Goal: Task Accomplishment & Management: Manage account settings

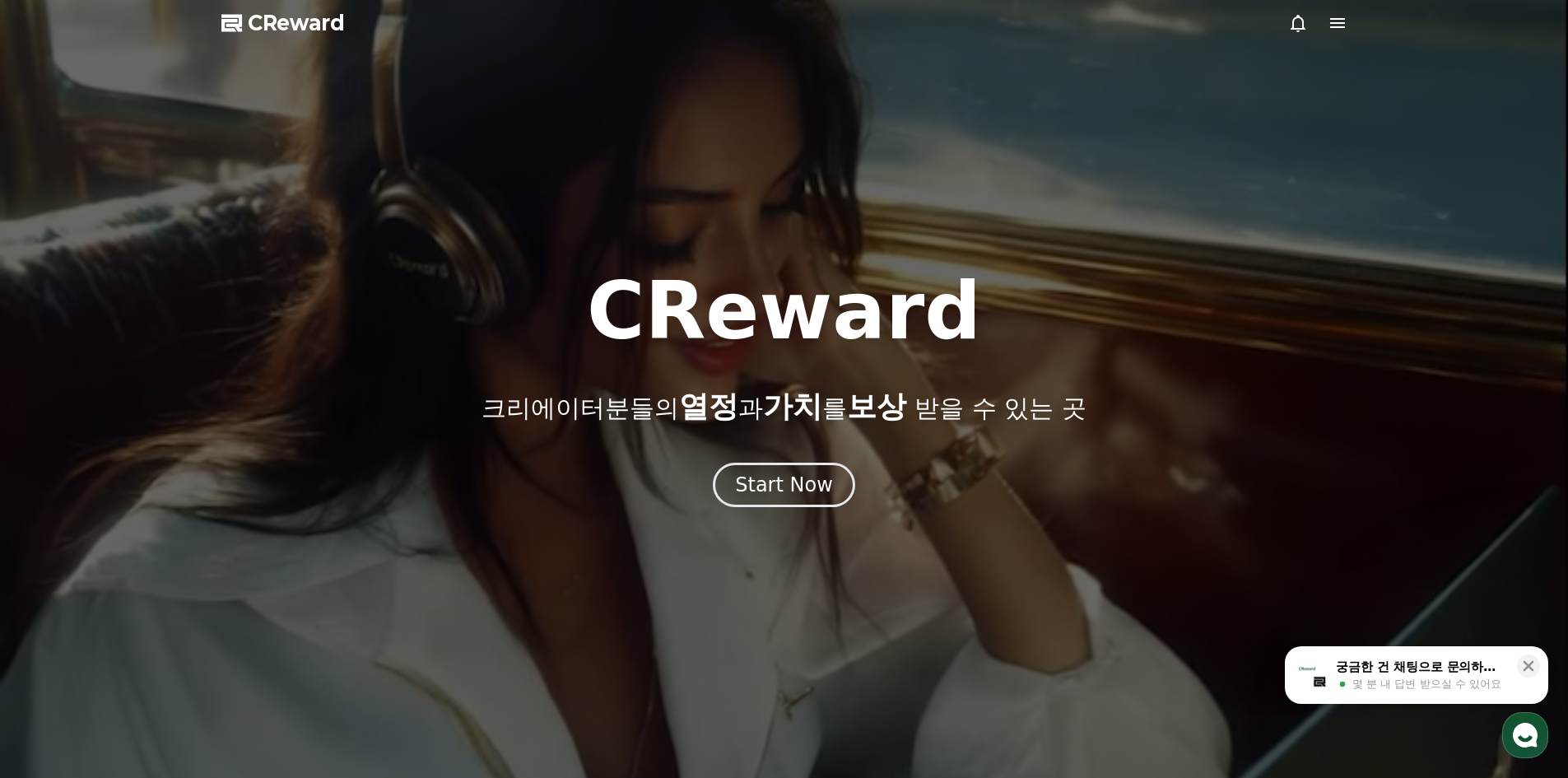
click at [1321, 24] on div at bounding box center [1317, 23] width 59 height 19
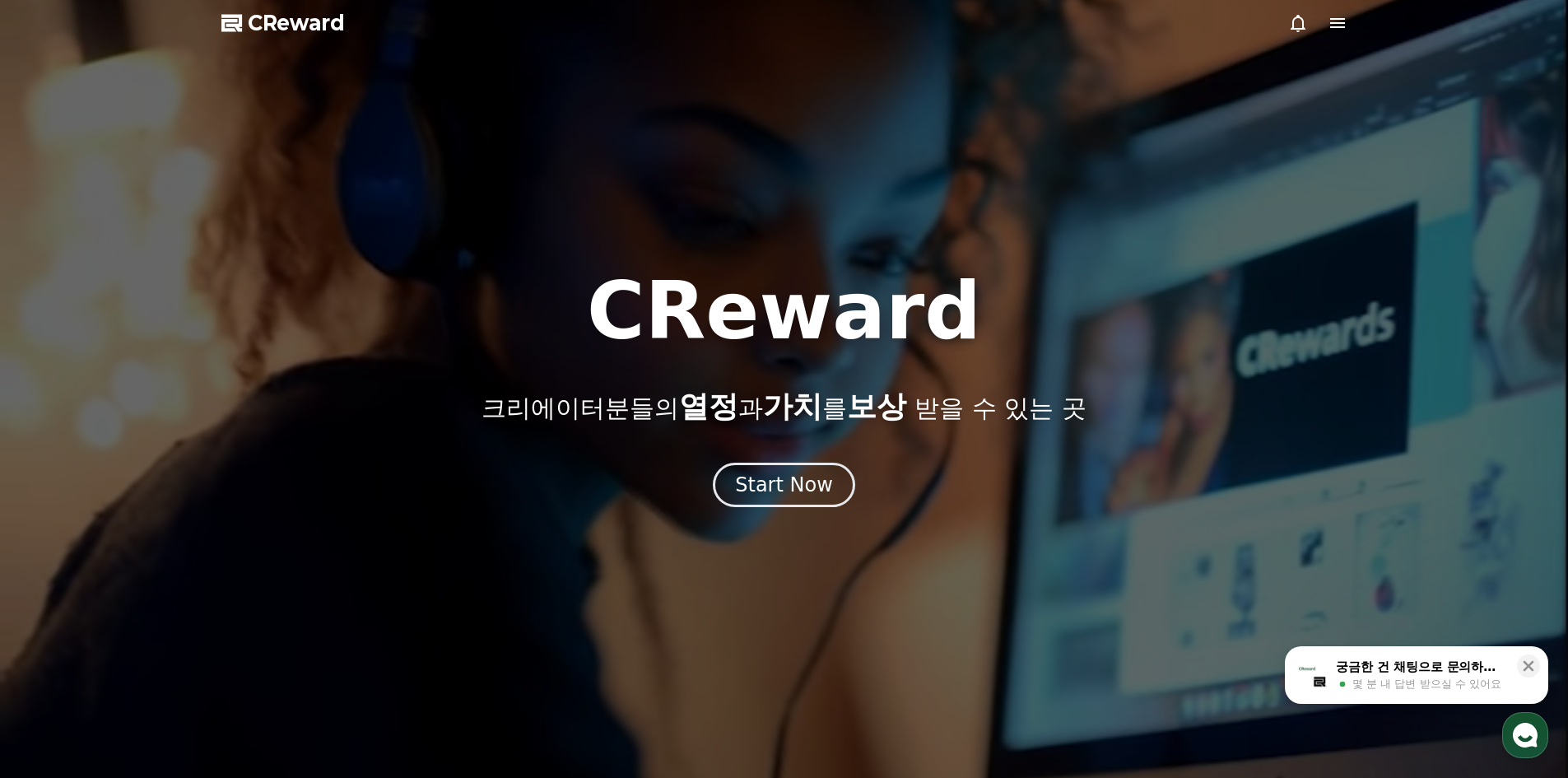
click at [1339, 18] on icon at bounding box center [1337, 23] width 19 height 19
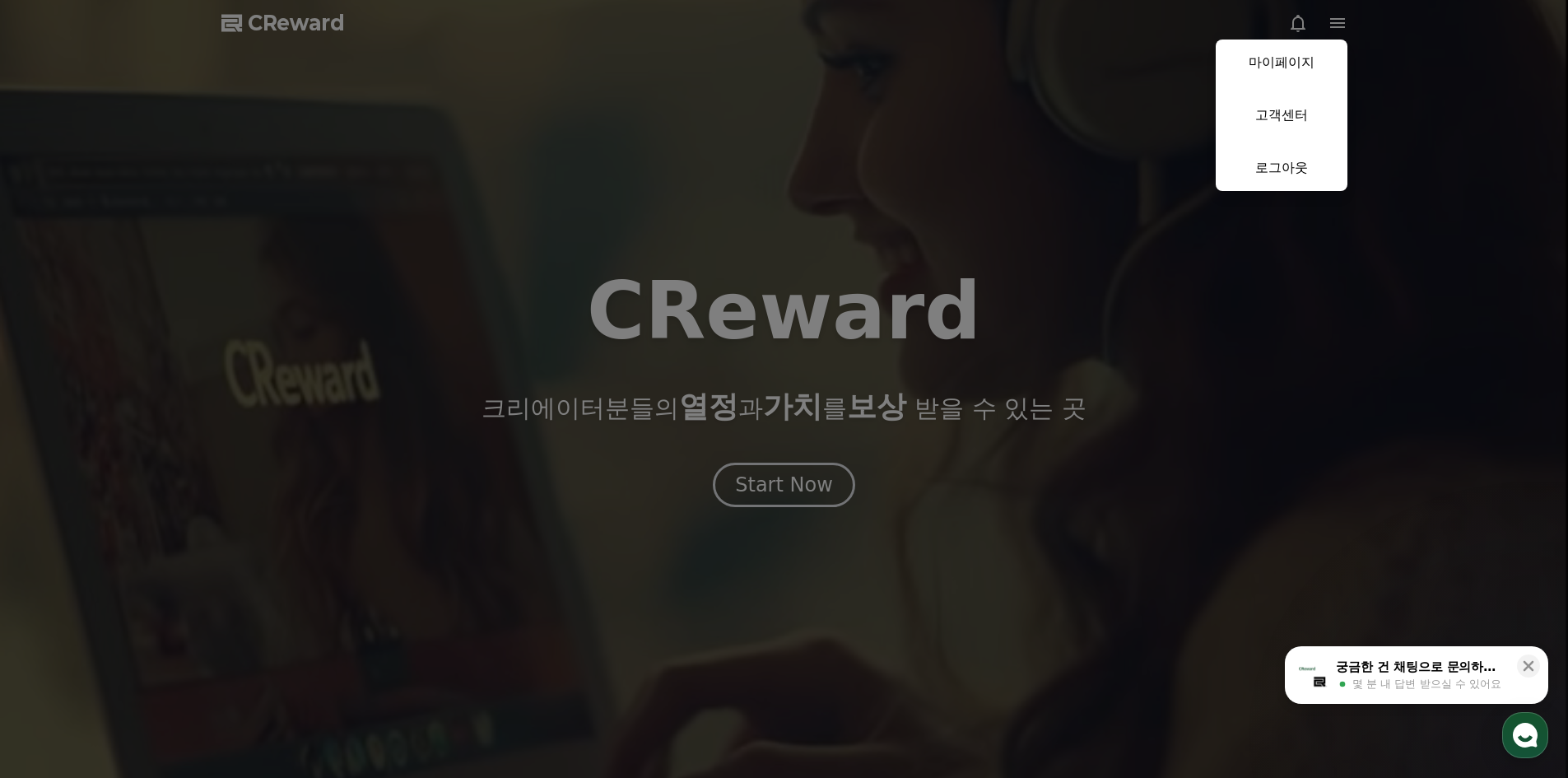
click at [1316, 65] on link "마이페이지" at bounding box center [1281, 63] width 132 height 46
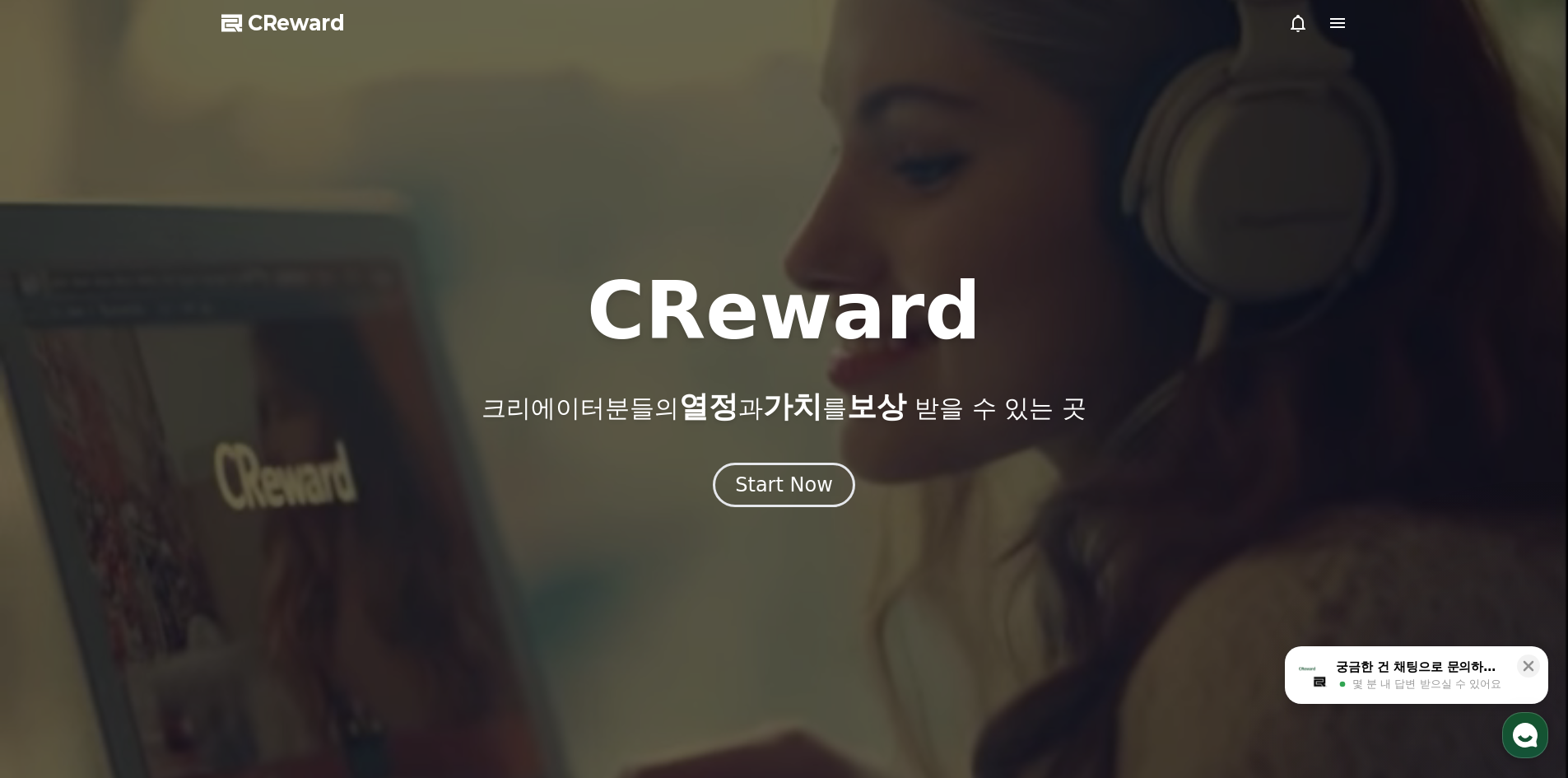
select select "**********"
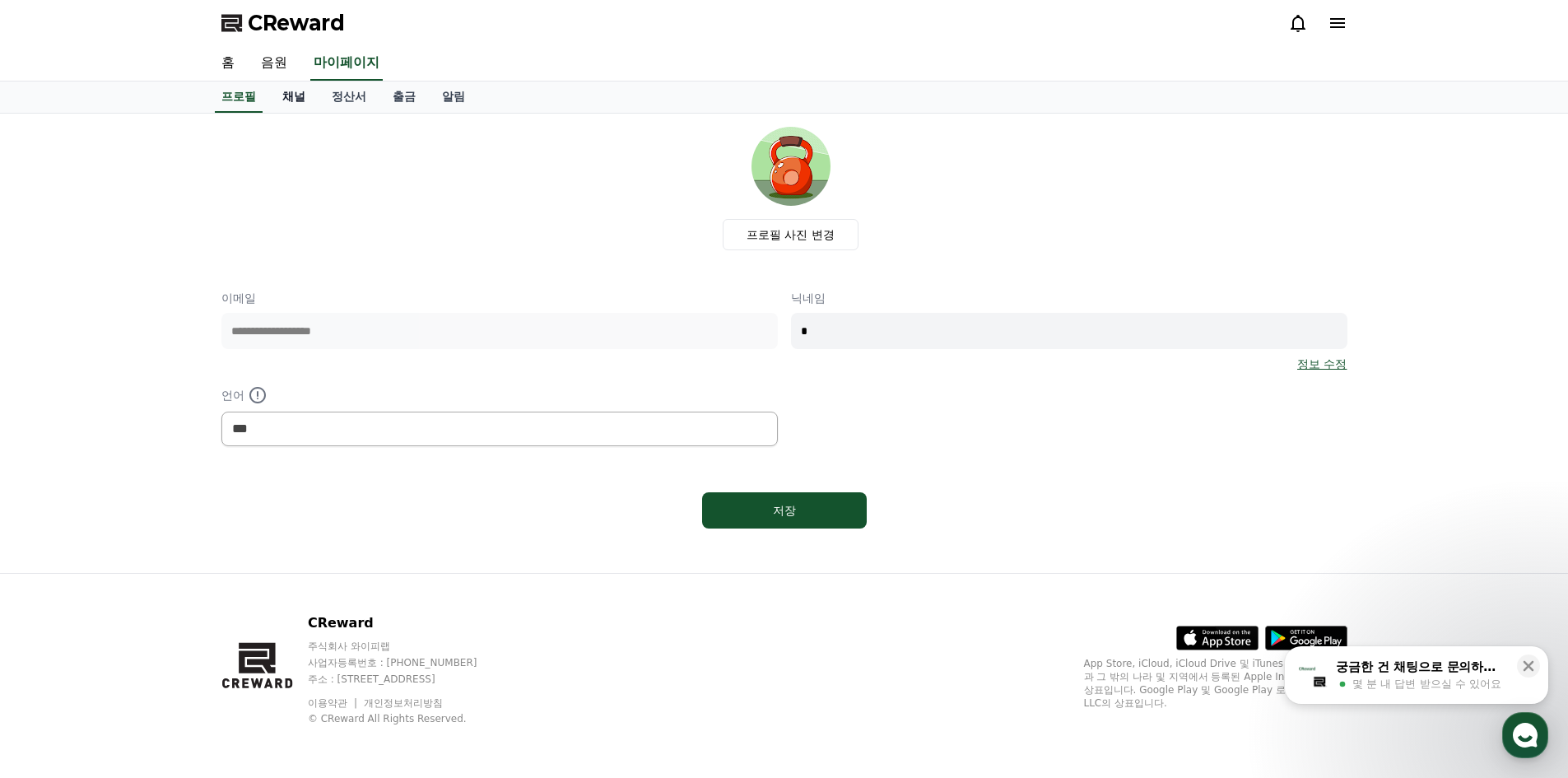
click at [289, 98] on link "채널" at bounding box center [294, 97] width 50 height 31
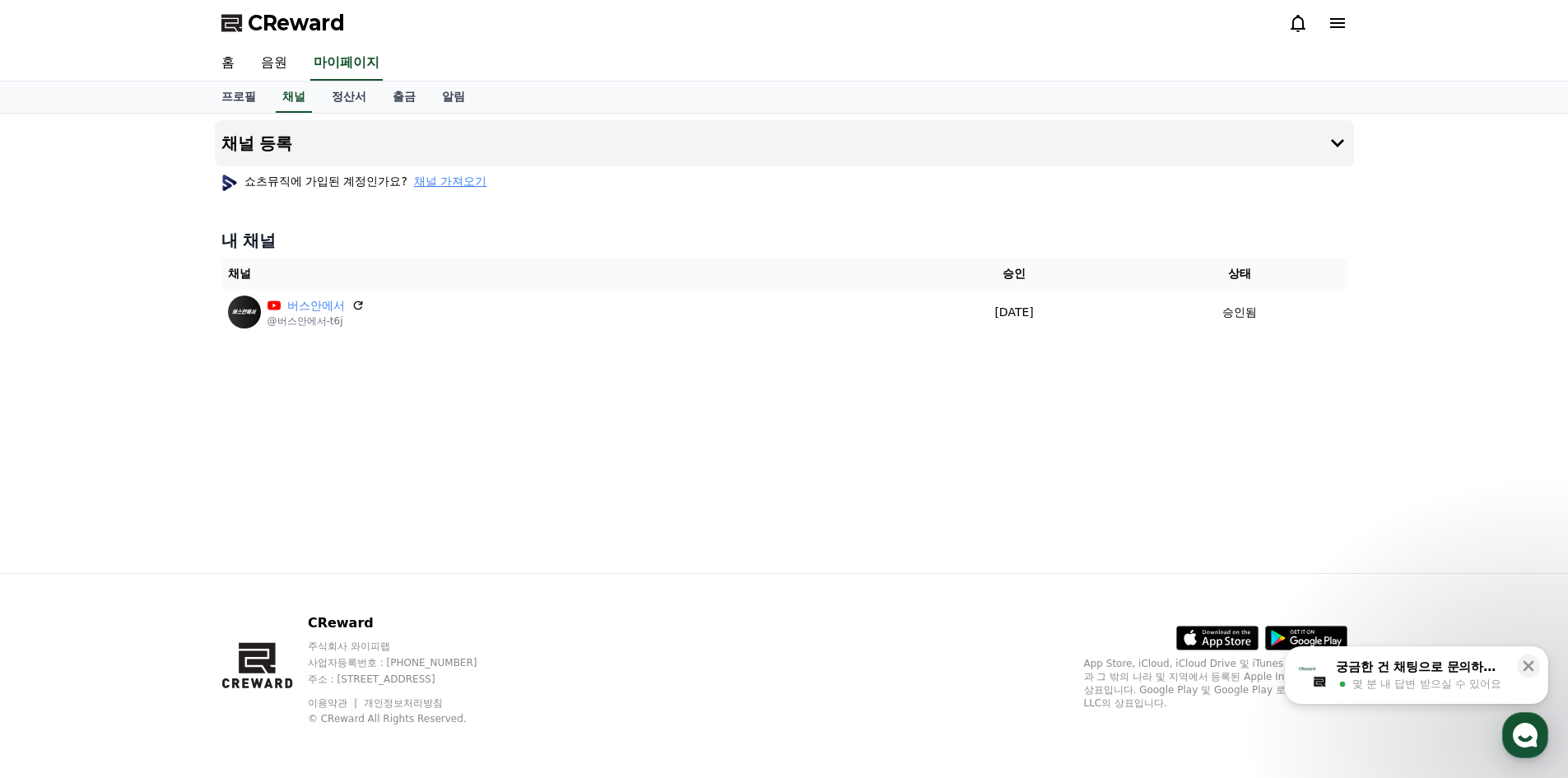
click at [1339, 19] on icon at bounding box center [1337, 22] width 15 height 10
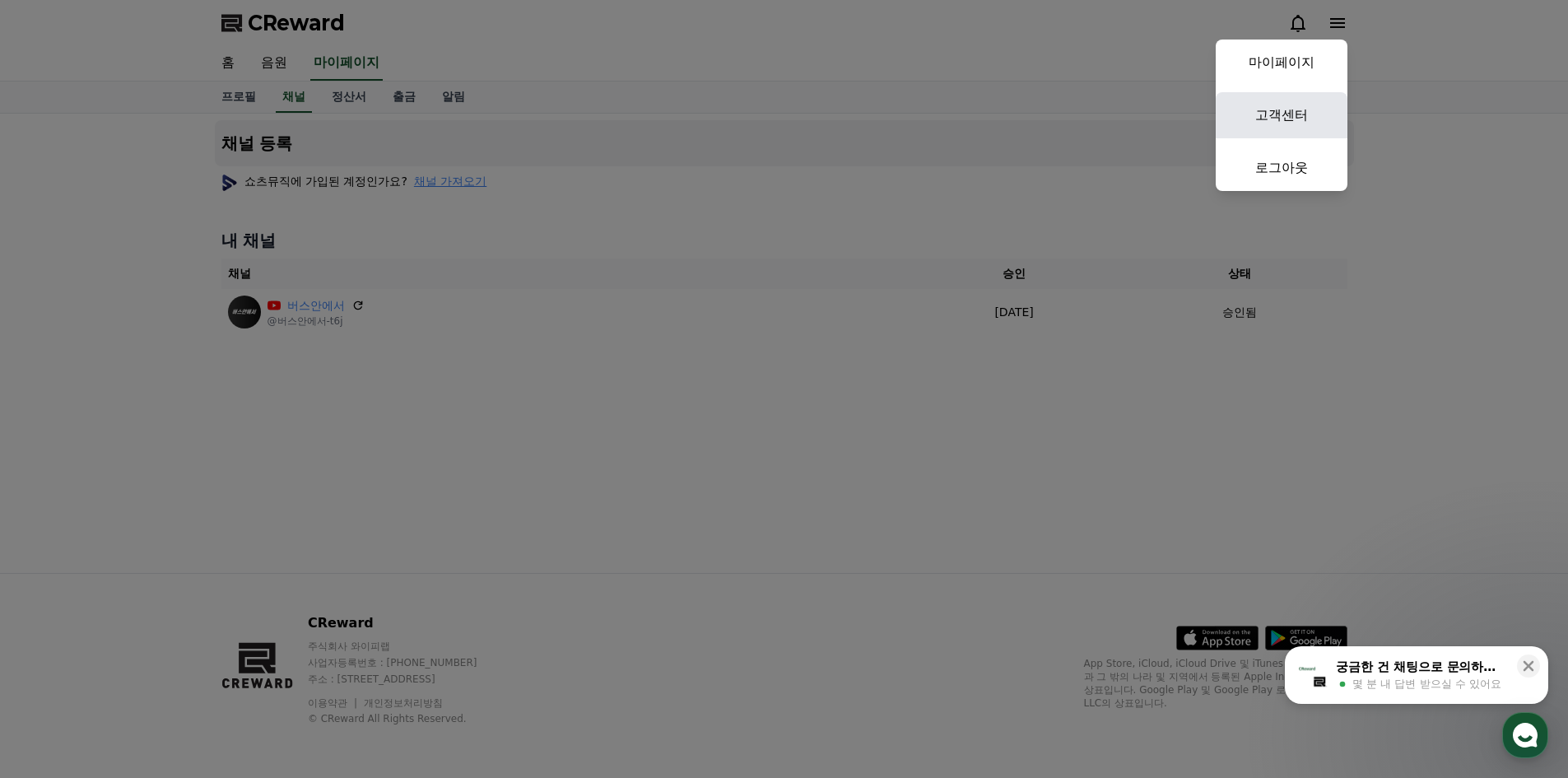
click at [1299, 121] on link "고객센터" at bounding box center [1281, 115] width 132 height 46
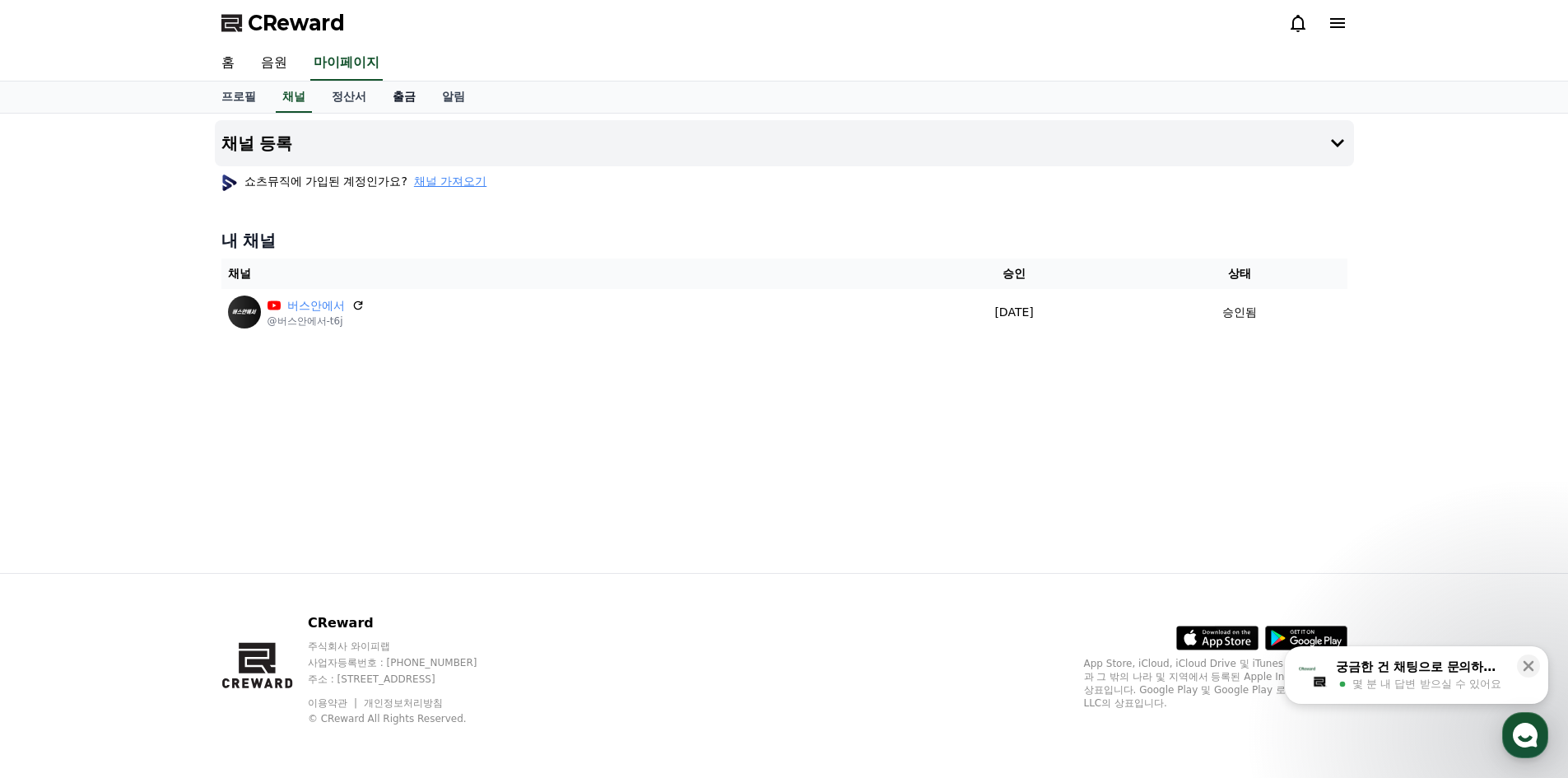
click at [400, 99] on link "출금" at bounding box center [404, 97] width 50 height 31
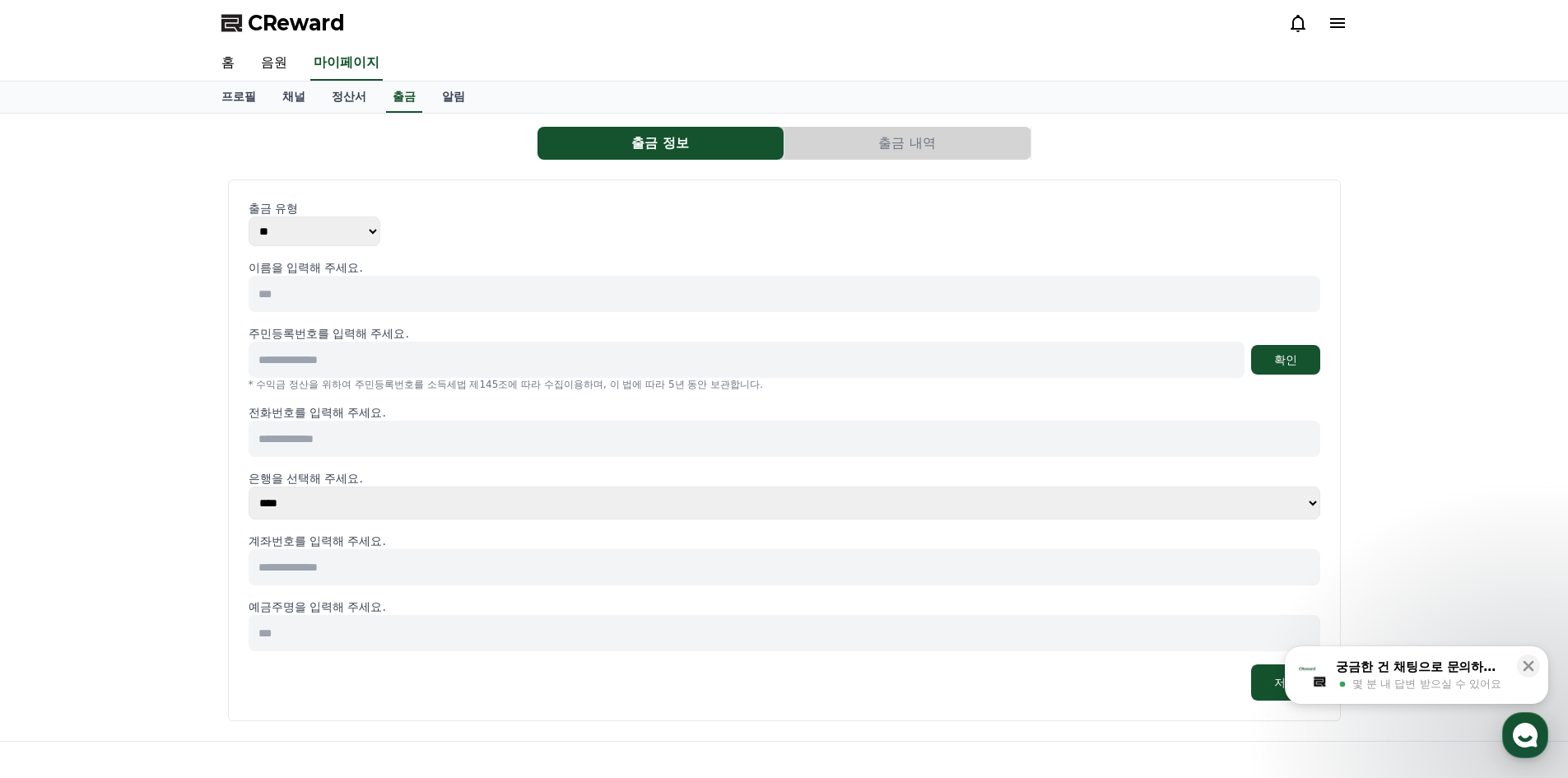
click at [301, 223] on select "** ***" at bounding box center [314, 230] width 132 height 29
click at [317, 226] on select "** ***" at bounding box center [314, 230] width 132 height 29
click at [454, 93] on link "알림" at bounding box center [454, 97] width 50 height 31
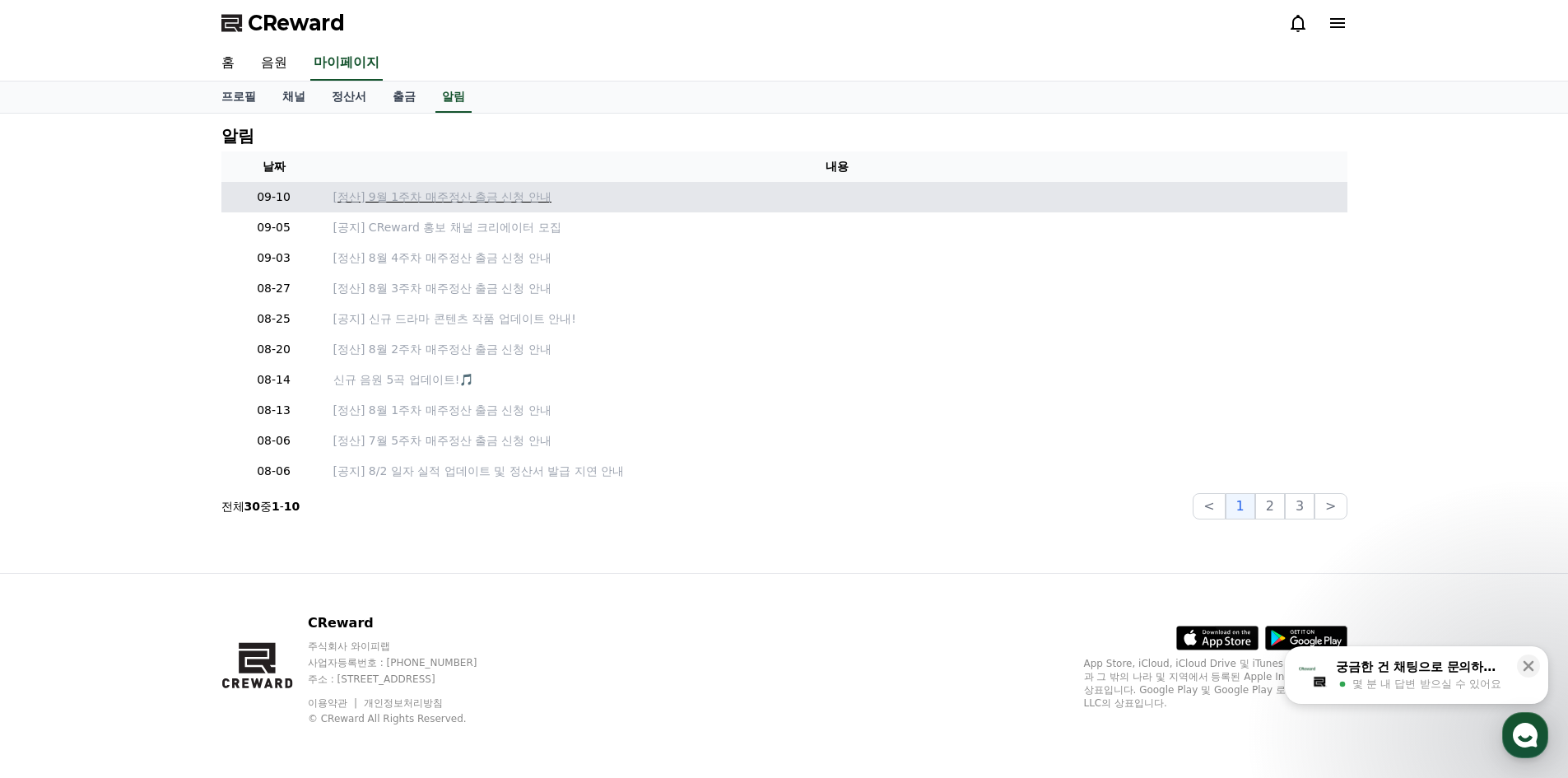
click at [470, 203] on p "[정산] 9월 1주차 매주정산 출금 신청 안내" at bounding box center [836, 198] width 1007 height 18
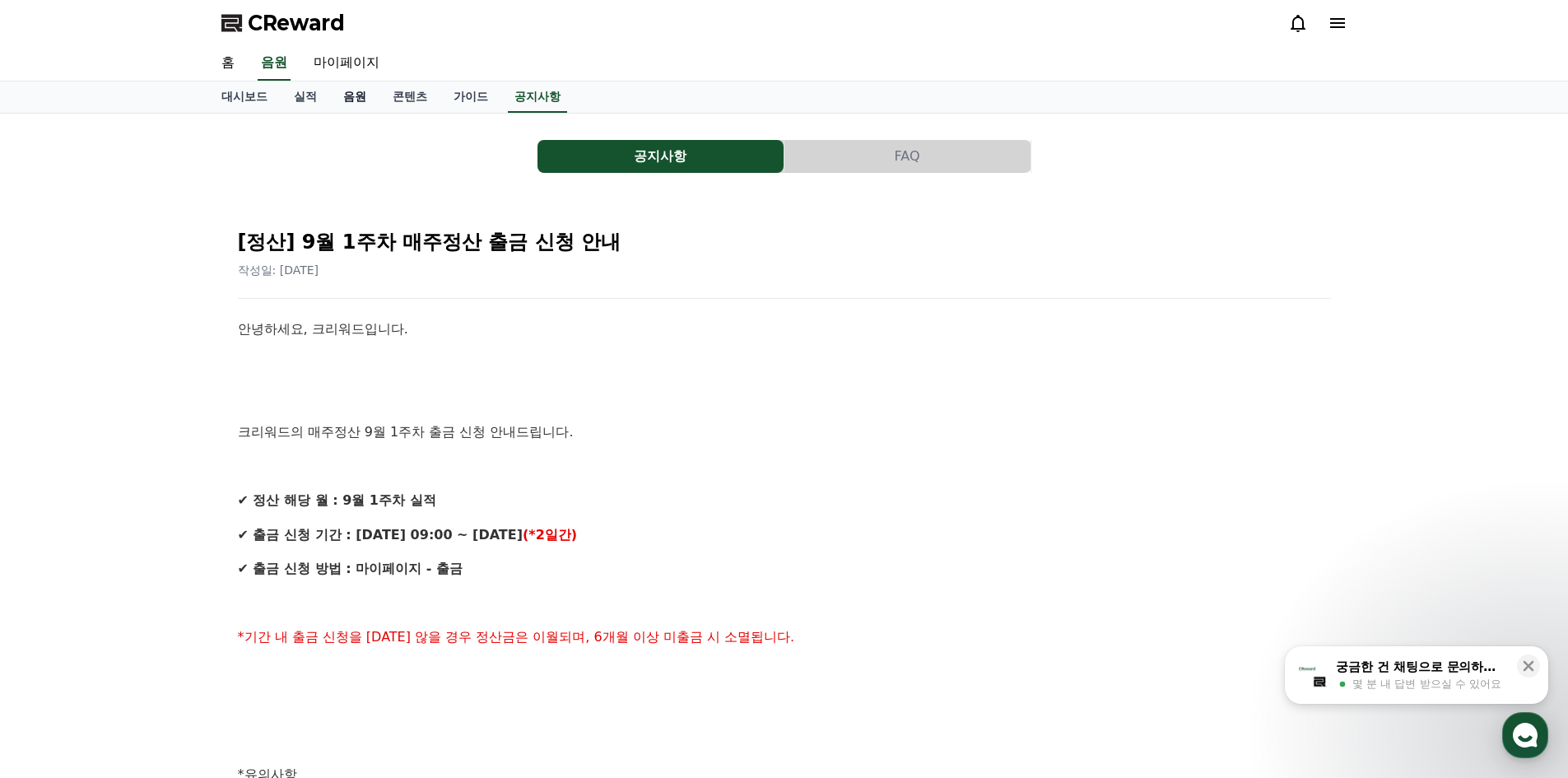
click at [353, 98] on link "음원" at bounding box center [355, 97] width 50 height 31
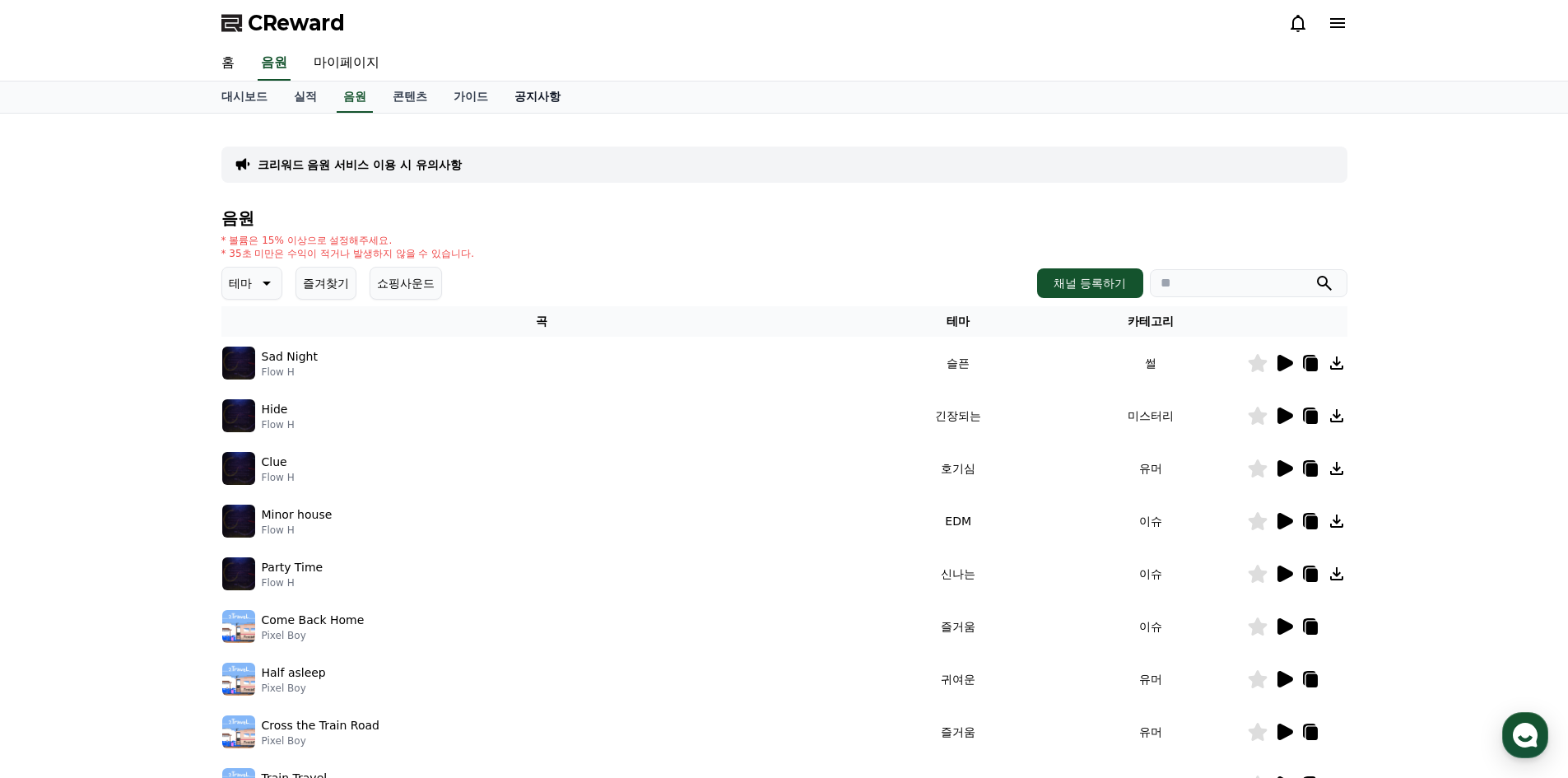
click at [543, 93] on link "공지사항" at bounding box center [538, 97] width 73 height 31
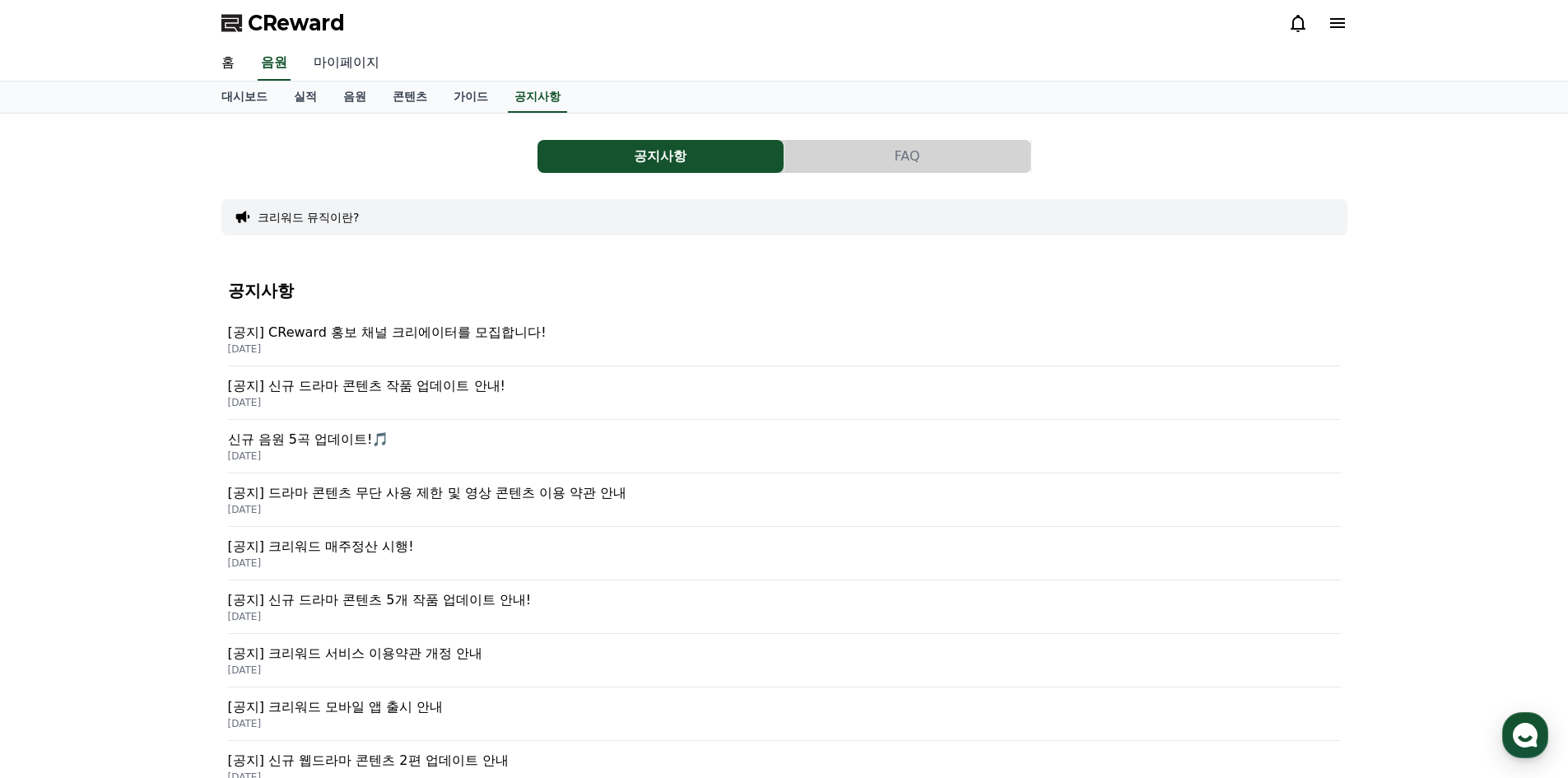
click at [353, 63] on link "마이페이지" at bounding box center [346, 63] width 92 height 35
select select "**********"
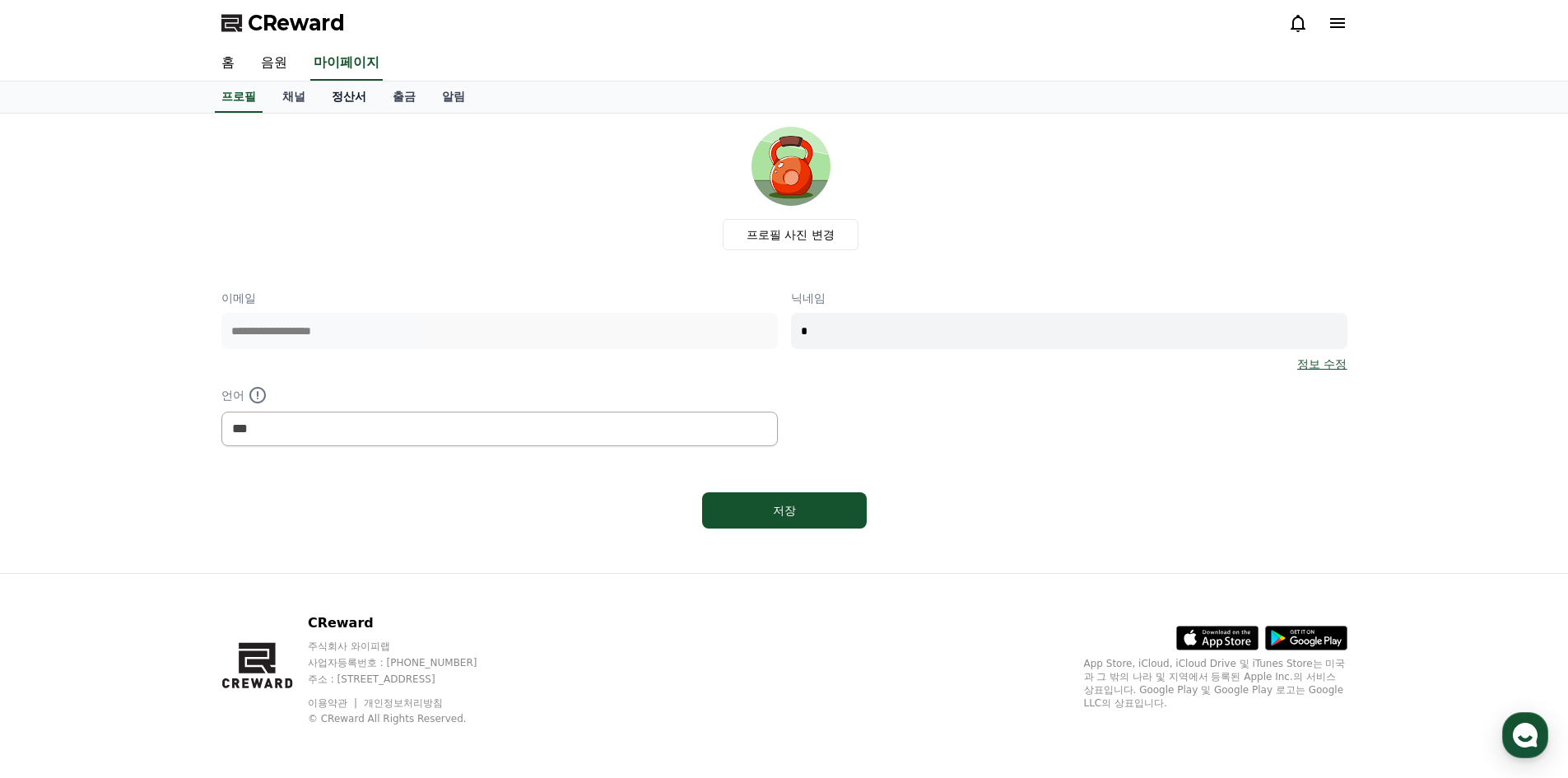
click at [357, 99] on link "정산서" at bounding box center [349, 97] width 61 height 31
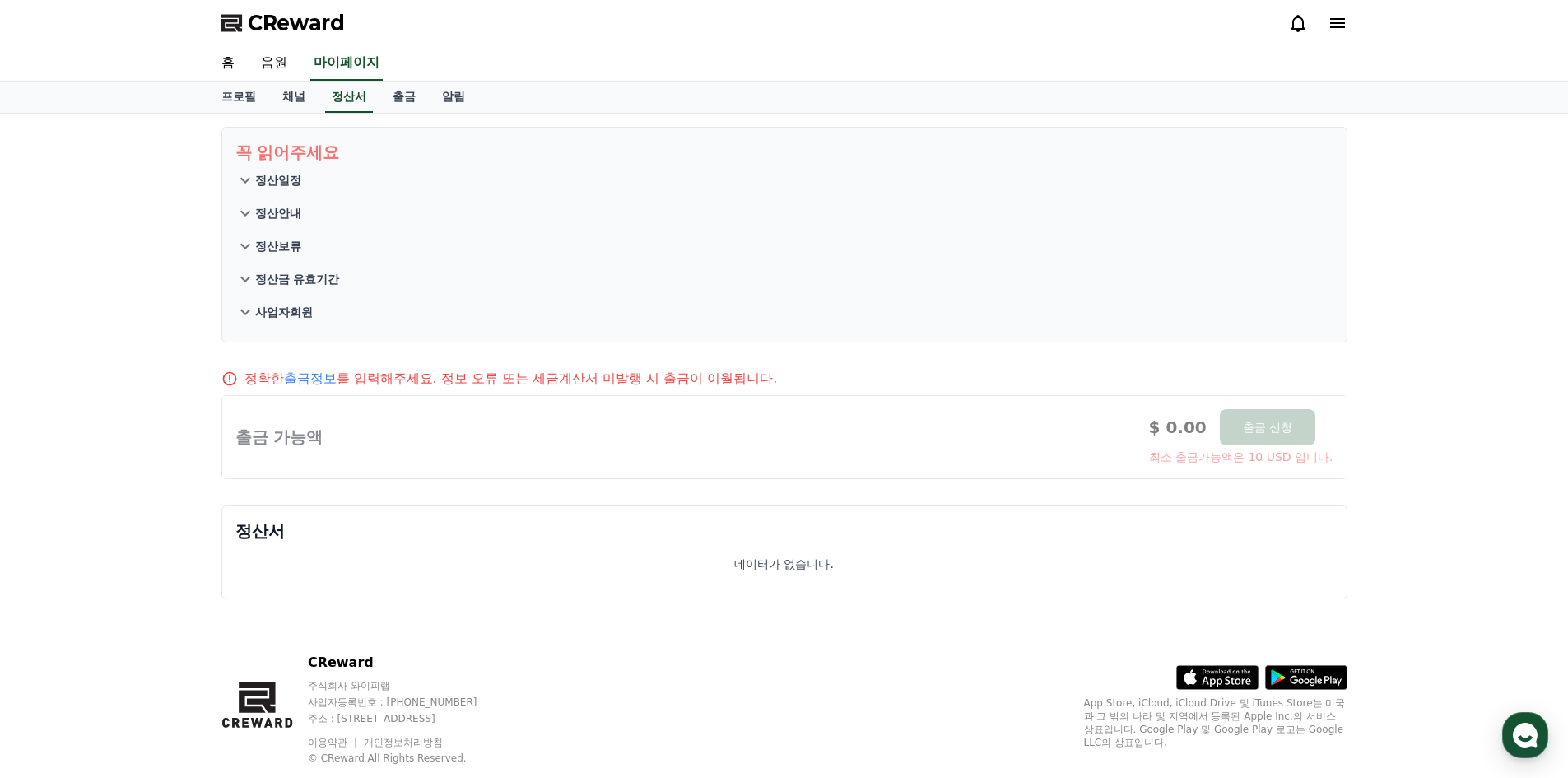
click at [268, 181] on p "정산일정" at bounding box center [278, 180] width 46 height 17
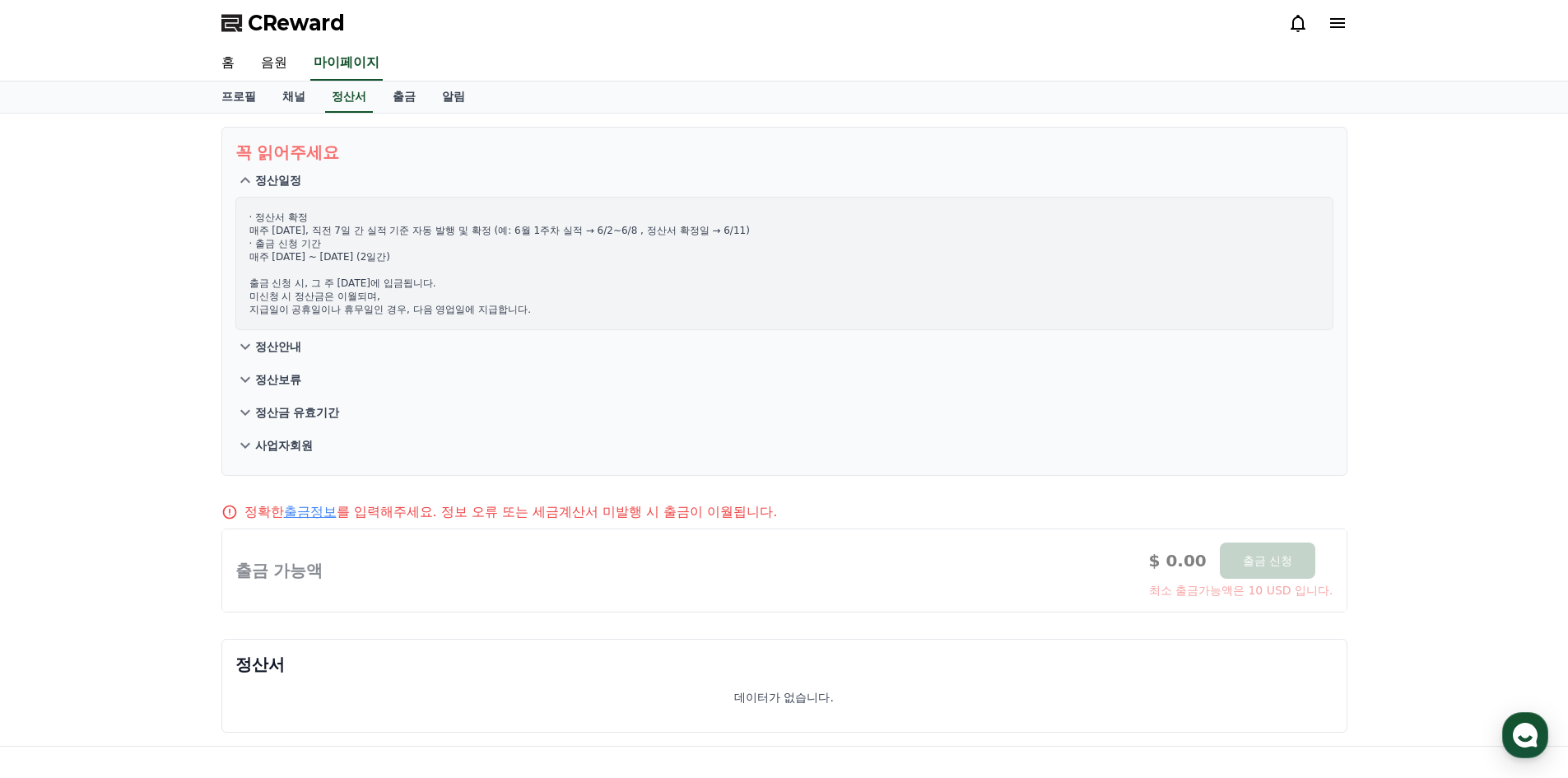
click at [301, 382] on button "정산보류" at bounding box center [784, 379] width 1098 height 33
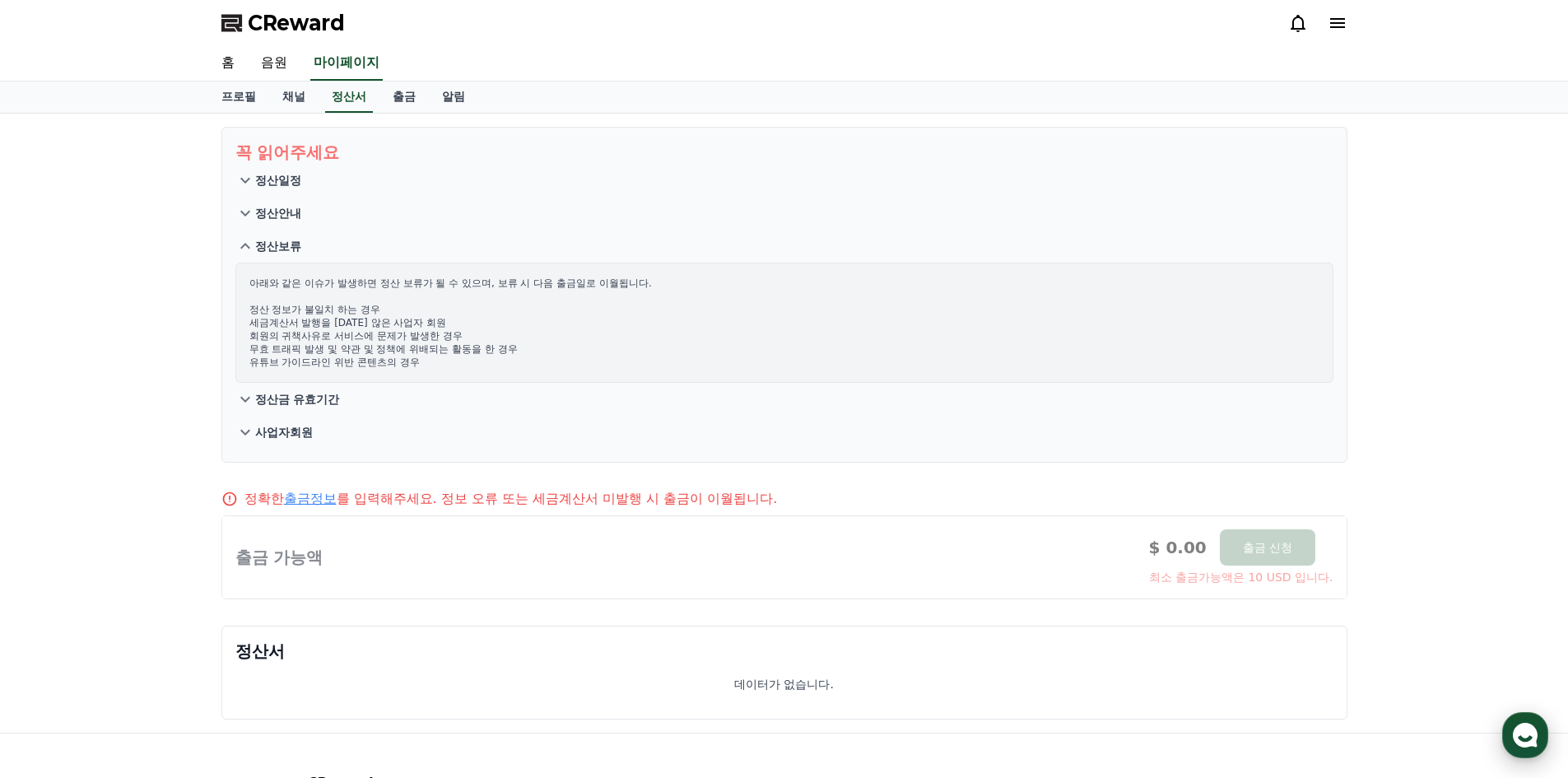
click at [1508, 732] on div "button" at bounding box center [1525, 735] width 46 height 46
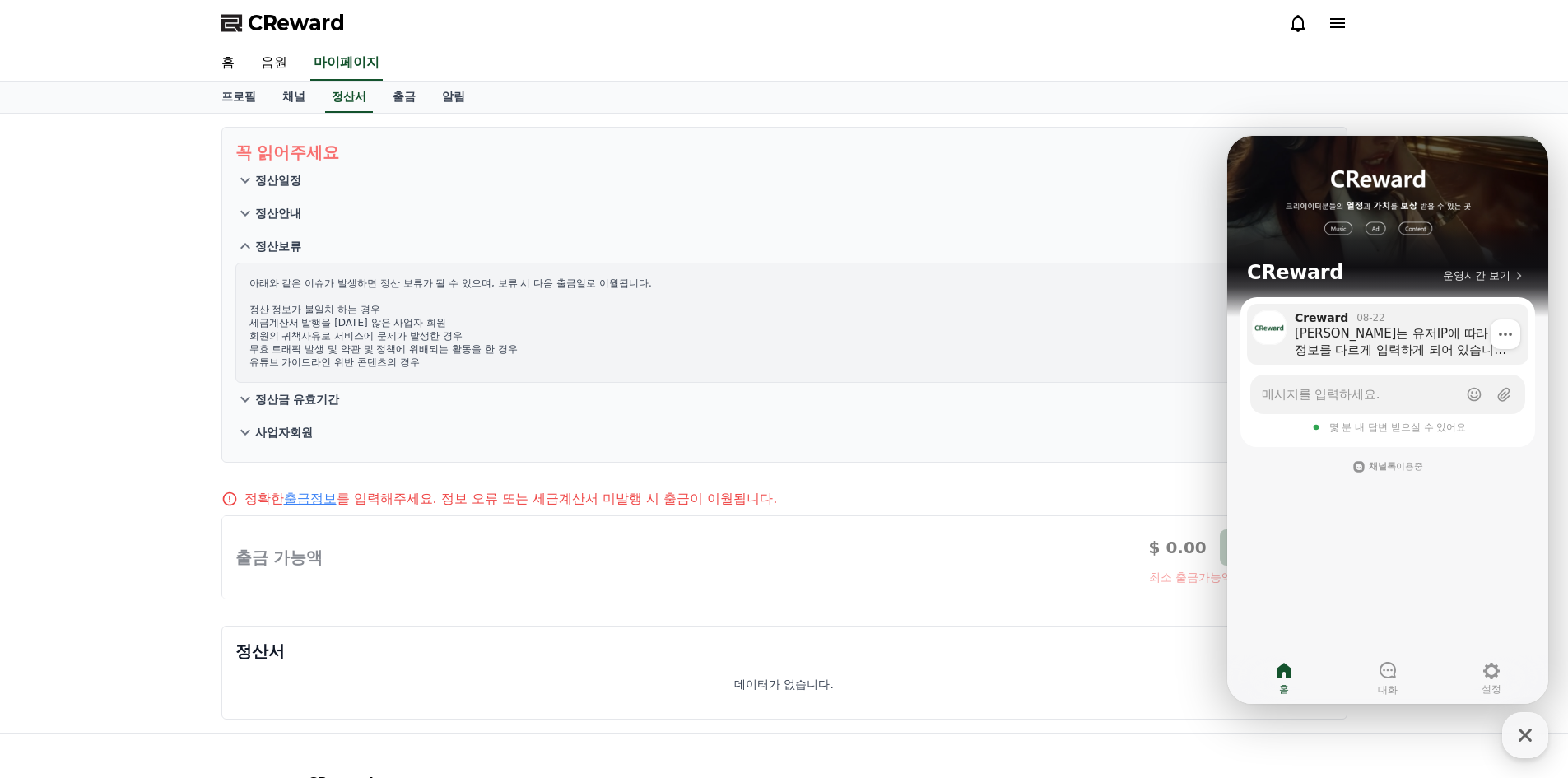
click at [1407, 335] on div "[PERSON_NAME]는 유저IP에 따라 출금정보를 다르게 입력하게 되어 있습니다. 현재는 외화통장 출금서비스는 지원하고 있지 않습니다." at bounding box center [1405, 341] width 222 height 33
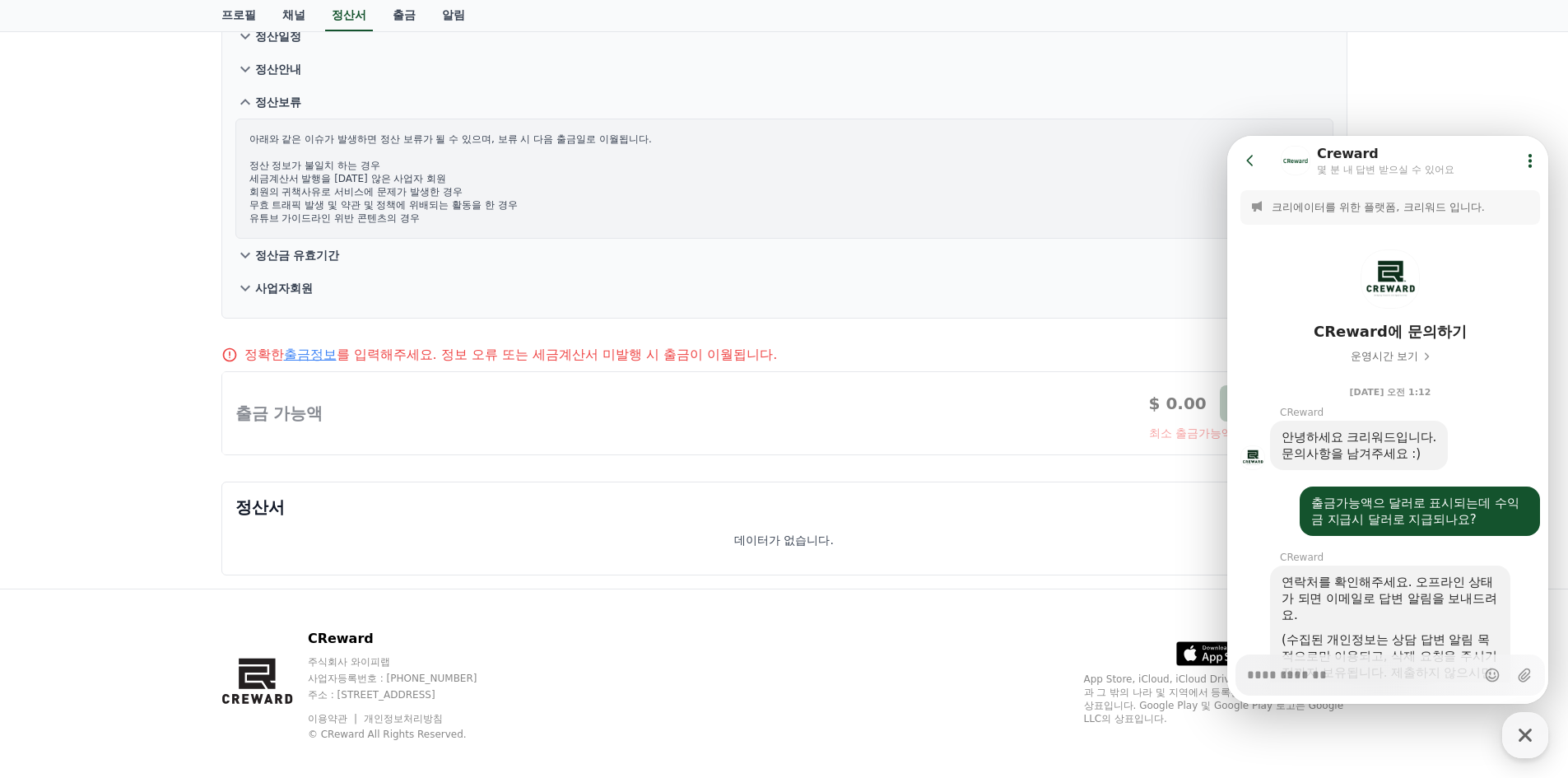
scroll to position [159, 0]
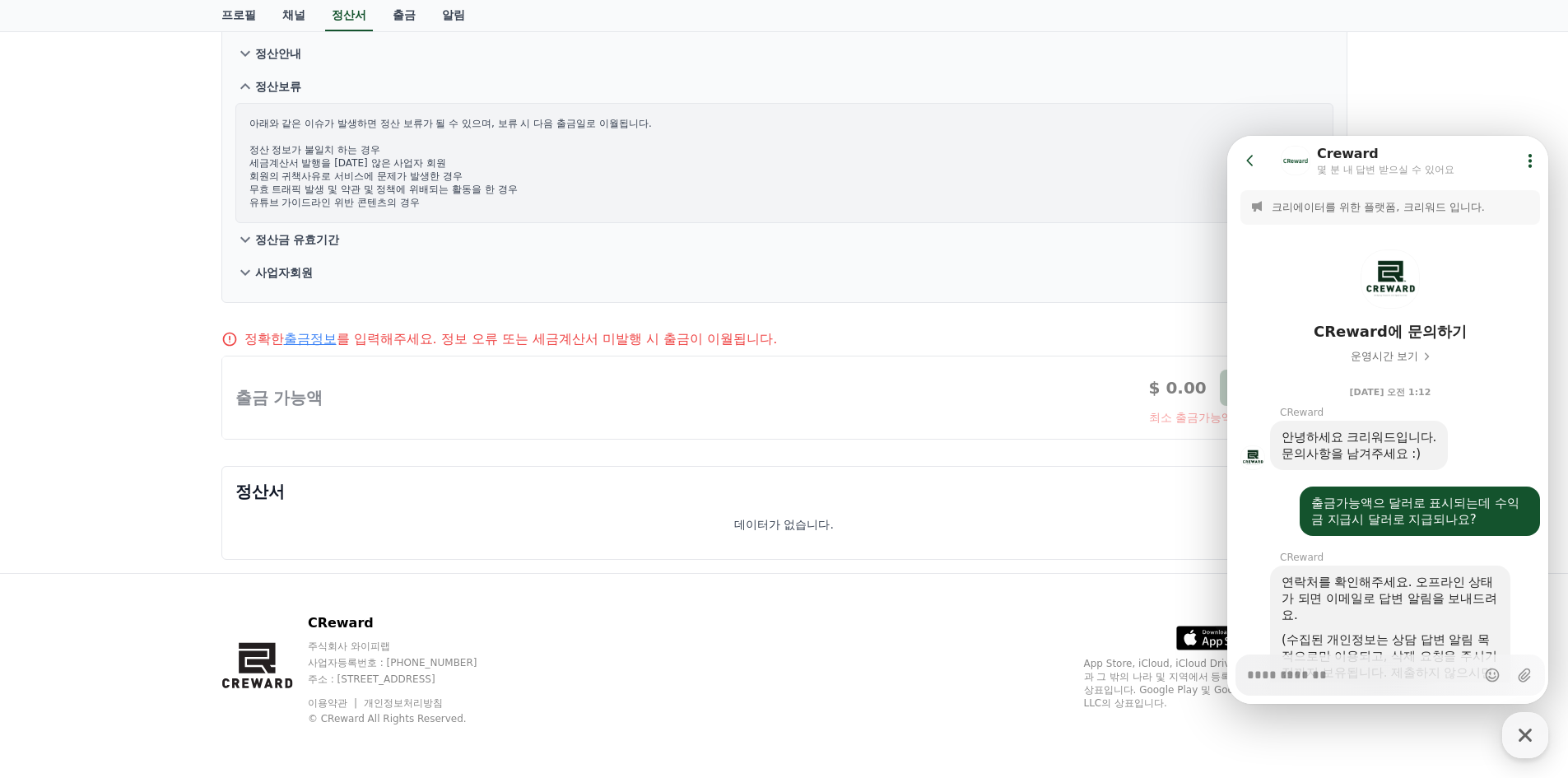
drag, startPoint x: 382, startPoint y: 662, endPoint x: 524, endPoint y: 660, distance: 142.0
click at [508, 660] on p "사업자등록번호 : [PHONE_NUMBER]" at bounding box center [408, 662] width 201 height 13
click at [645, 649] on div "CReward 주식회사 와이피랩 사업자등록번호 : [PHONE_NUMBER] 주소 : [STREET_ADDRESS] 이용약관 개인정보처리방침 …" at bounding box center [784, 676] width 1153 height 204
click at [1517, 725] on icon "button" at bounding box center [1525, 735] width 29 height 29
type textarea "*"
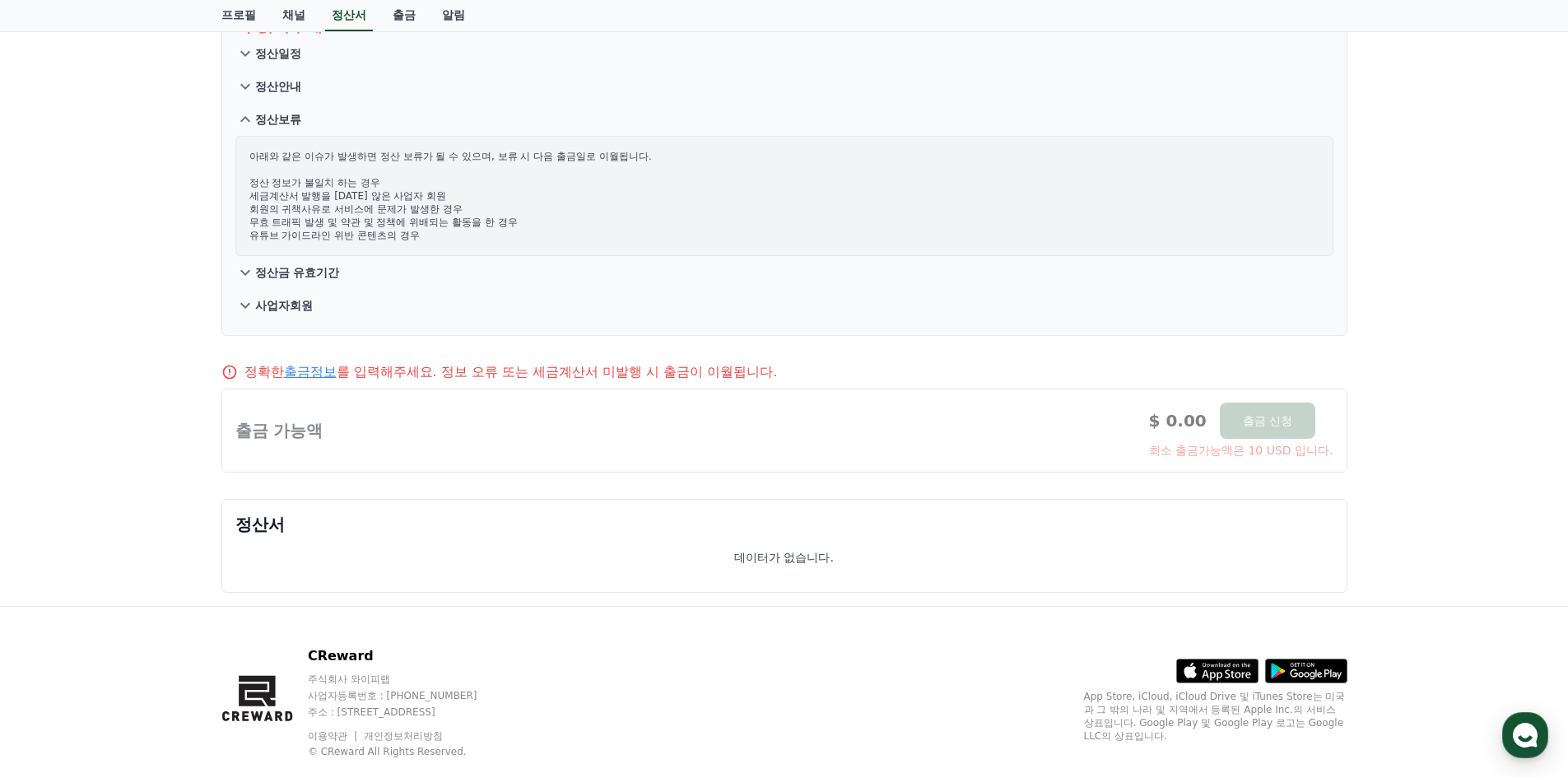
scroll to position [0, 0]
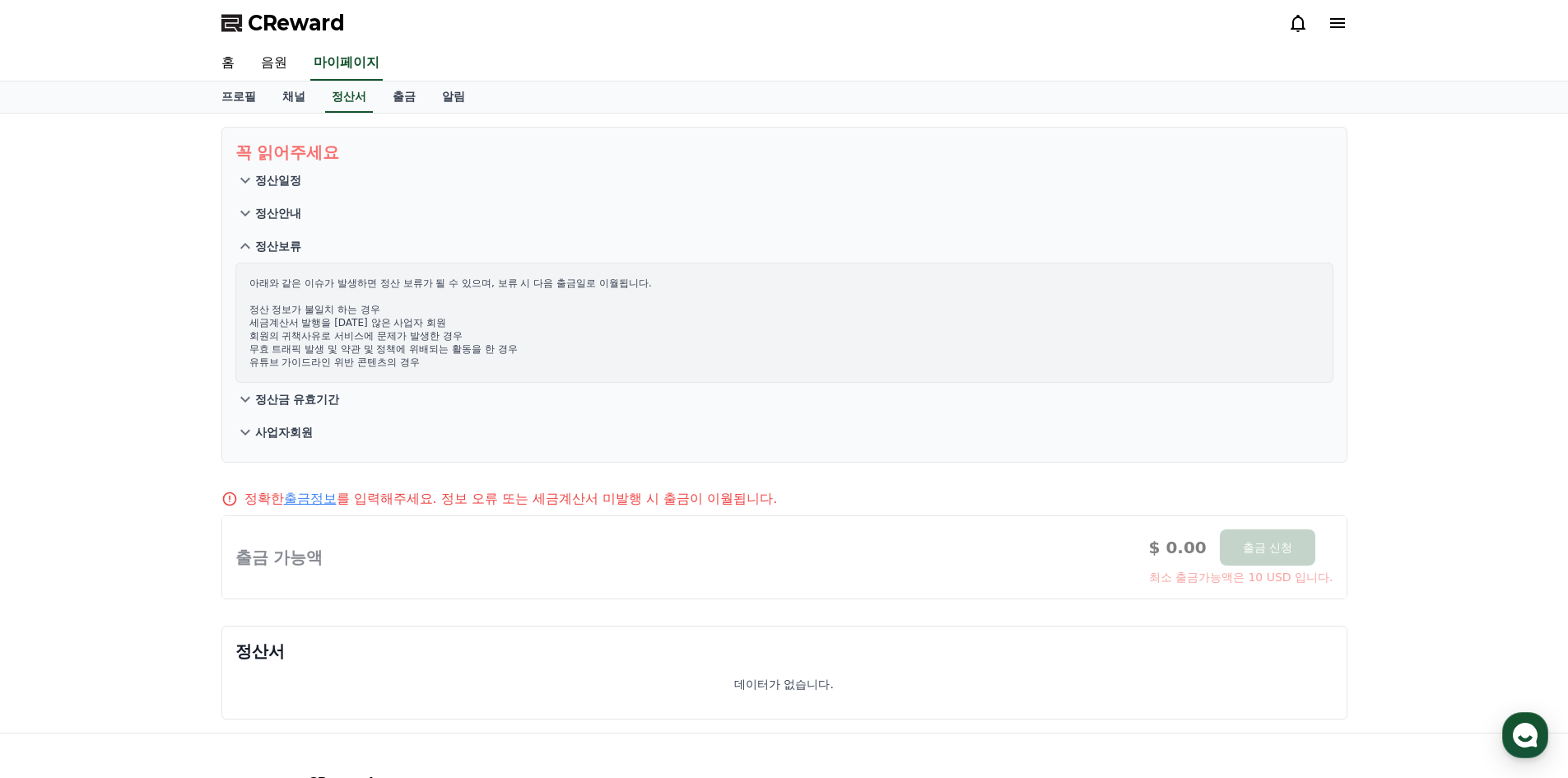
click at [297, 436] on p "사업자회원" at bounding box center [283, 432] width 58 height 17
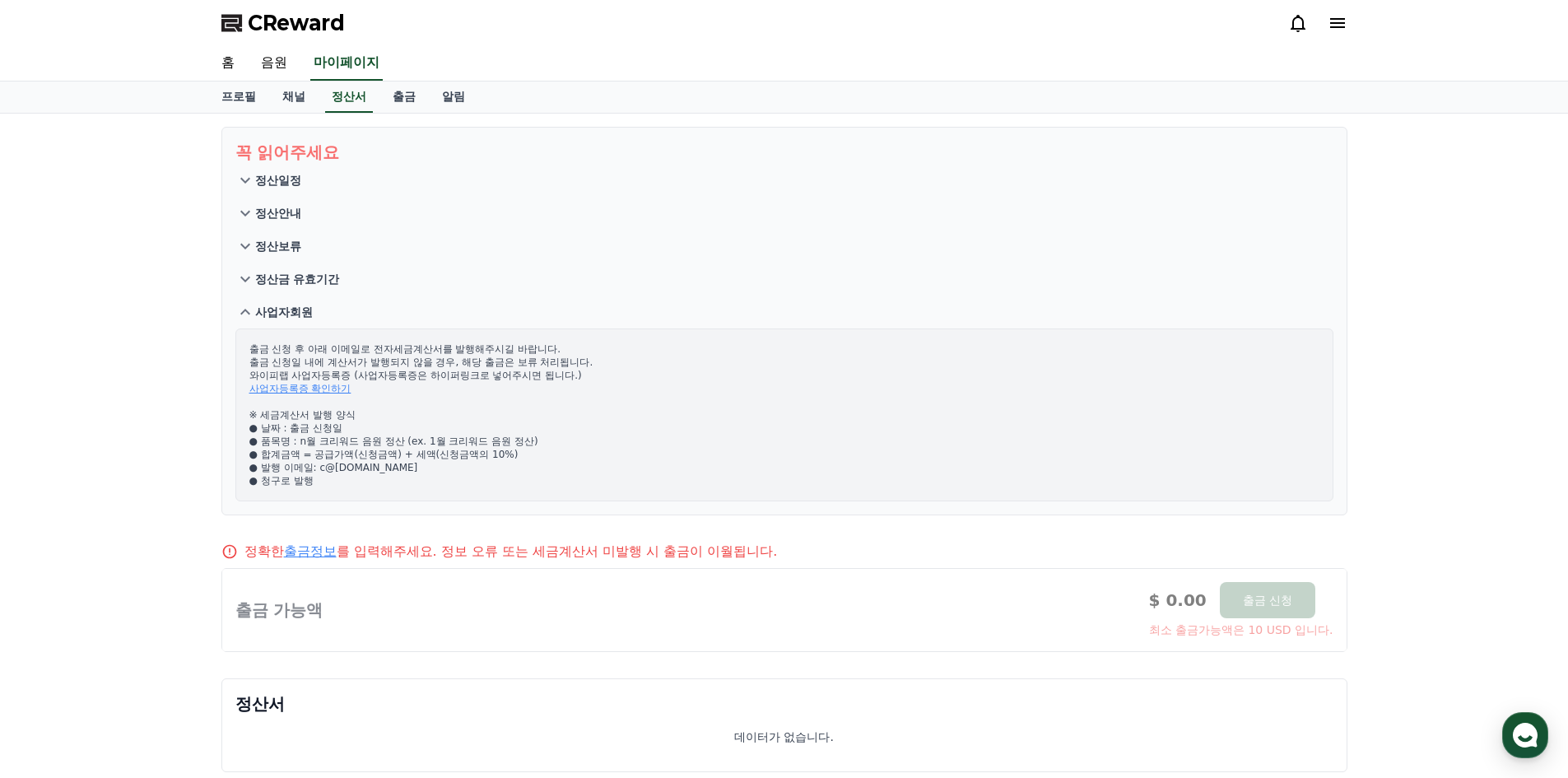
drag, startPoint x: 453, startPoint y: 372, endPoint x: 626, endPoint y: 372, distance: 173.0
click at [626, 372] on p "출금 신청 후 아래 이메일로 전자세금계산서를 발행해주시길 바랍니다. 출금 신청일 내에 계산서가 발행되지 않을 경우, 해당 출금은 보류 처리됩니…" at bounding box center [784, 415] width 1070 height 145
click at [653, 402] on p "출금 신청 후 아래 이메일로 전자세금계산서를 발행해주시길 바랍니다. 출금 신청일 내에 계산서가 발행되지 않을 경우, 해당 출금은 보류 처리됩니…" at bounding box center [784, 415] width 1070 height 145
click at [287, 390] on link "사업자등록증 확인하기" at bounding box center [299, 388] width 102 height 12
drag, startPoint x: 287, startPoint y: 485, endPoint x: 349, endPoint y: 478, distance: 62.4
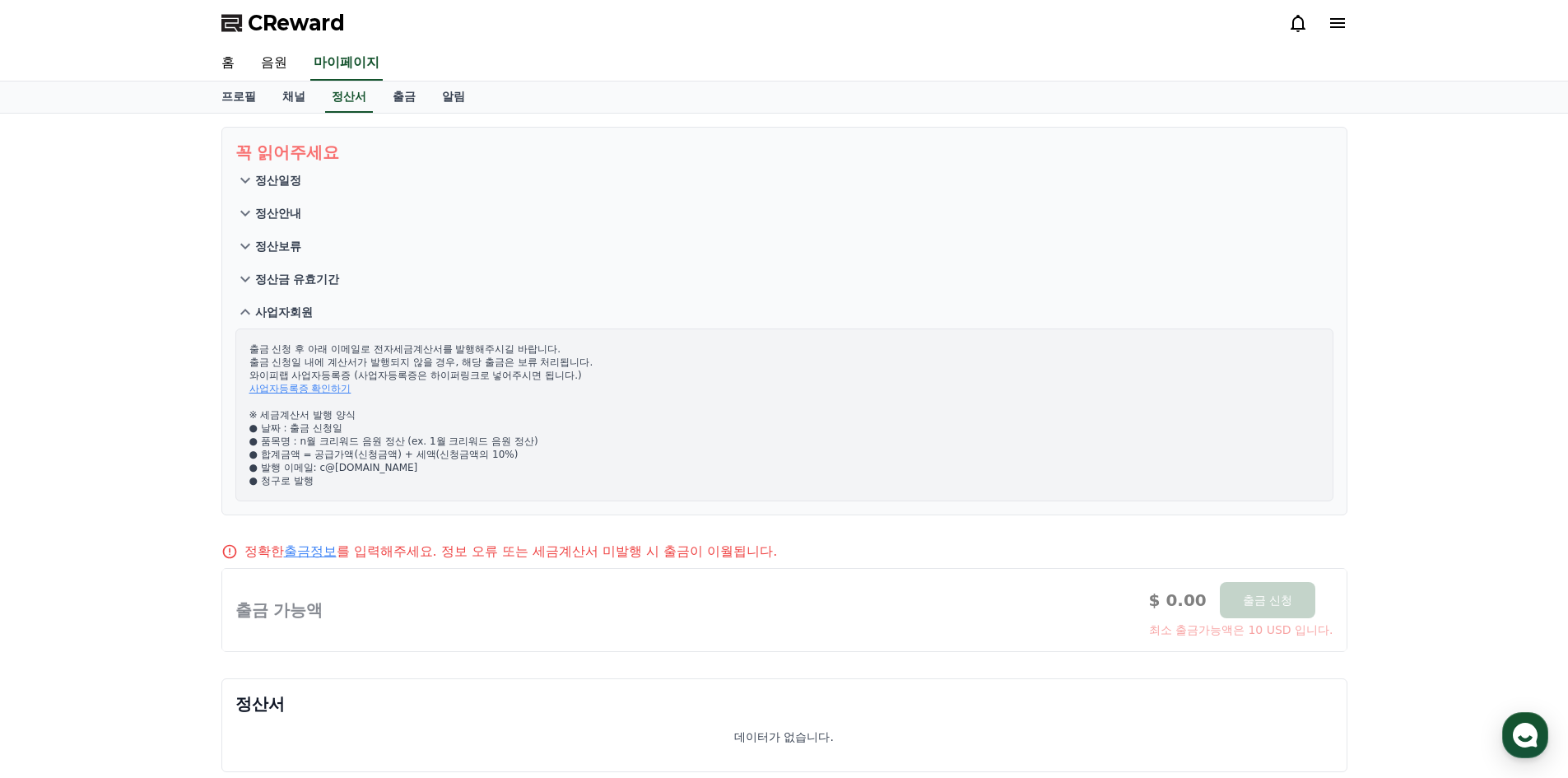
click at [349, 478] on p "출금 신청 후 아래 이메일로 전자세금계산서를 발행해주시길 바랍니다. 출금 신청일 내에 계산서가 발행되지 않을 경우, 해당 출금은 보류 처리됩니…" at bounding box center [784, 415] width 1070 height 145
click at [404, 484] on p "출금 신청 후 아래 이메일로 전자세금계산서를 발행해주시길 바랍니다. 출금 신청일 내에 계산서가 발행되지 않을 경우, 해당 출금은 보류 처리됩니…" at bounding box center [784, 415] width 1070 height 145
drag, startPoint x: 618, startPoint y: 558, endPoint x: 912, endPoint y: 562, distance: 294.0
click at [889, 564] on div "정확한 출금정보 를 입력해주세요. 정보 오류 또는 세금계산서 미발행 시 출금이 이월됩니다. 출금 가능액 $ 0.00 출금 신청 최소 출금가능액…" at bounding box center [784, 596] width 1139 height 123
click at [949, 554] on div "정확한 출금정보 를 입력해주세요. 정보 오류 또는 세금계산서 미발행 시 출금이 이월됩니다." at bounding box center [784, 551] width 1126 height 19
